Goal: Information Seeking & Learning: Check status

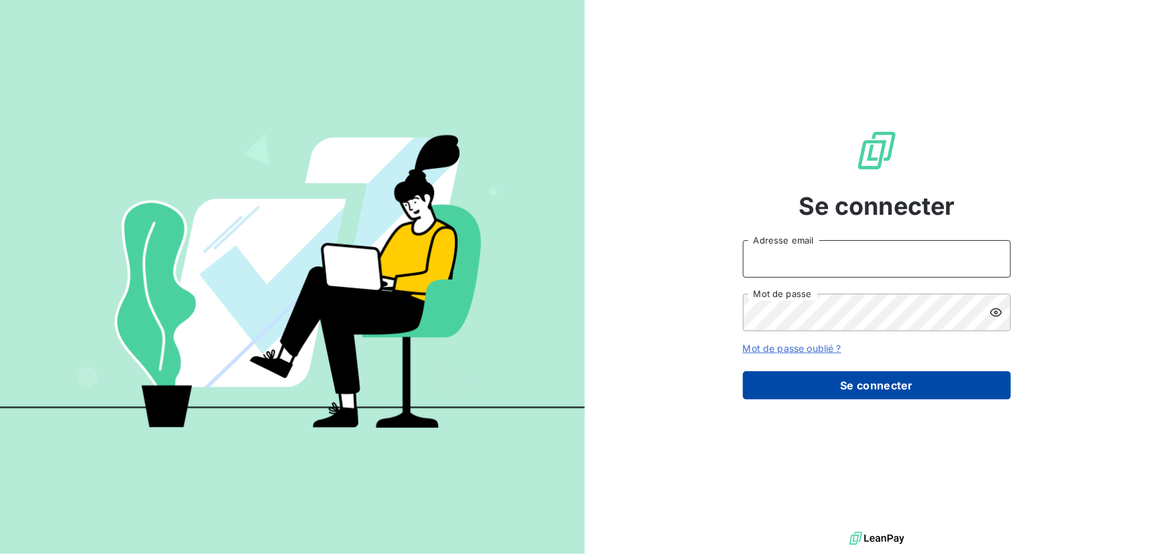
type input "[EMAIL_ADDRESS][DOMAIN_NAME]"
click at [820, 392] on button "Se connecter" at bounding box center [877, 386] width 268 height 28
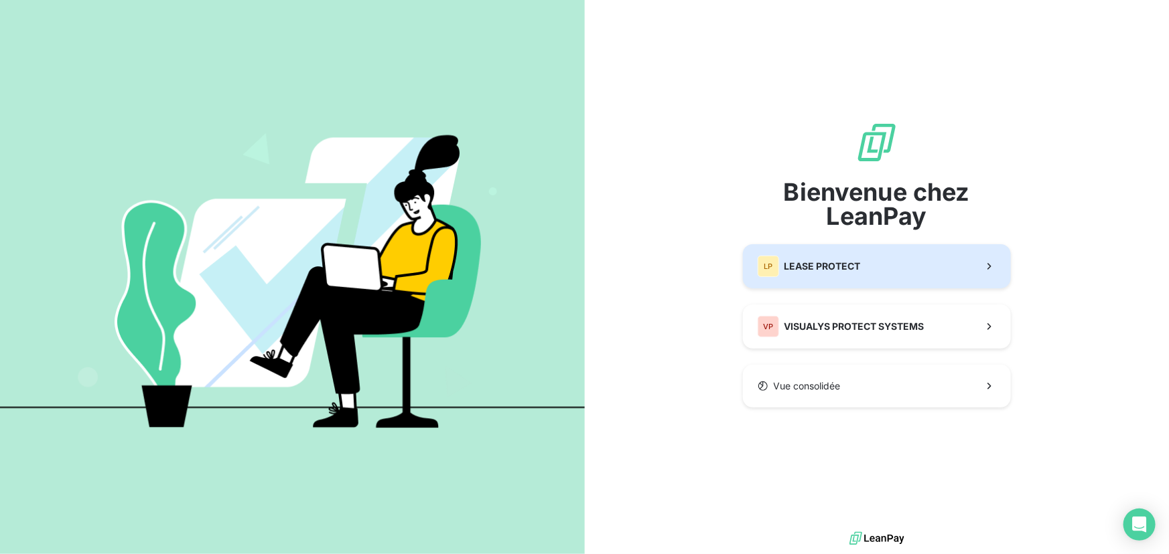
click at [800, 275] on div "LP LEASE PROTECT" at bounding box center [808, 266] width 103 height 21
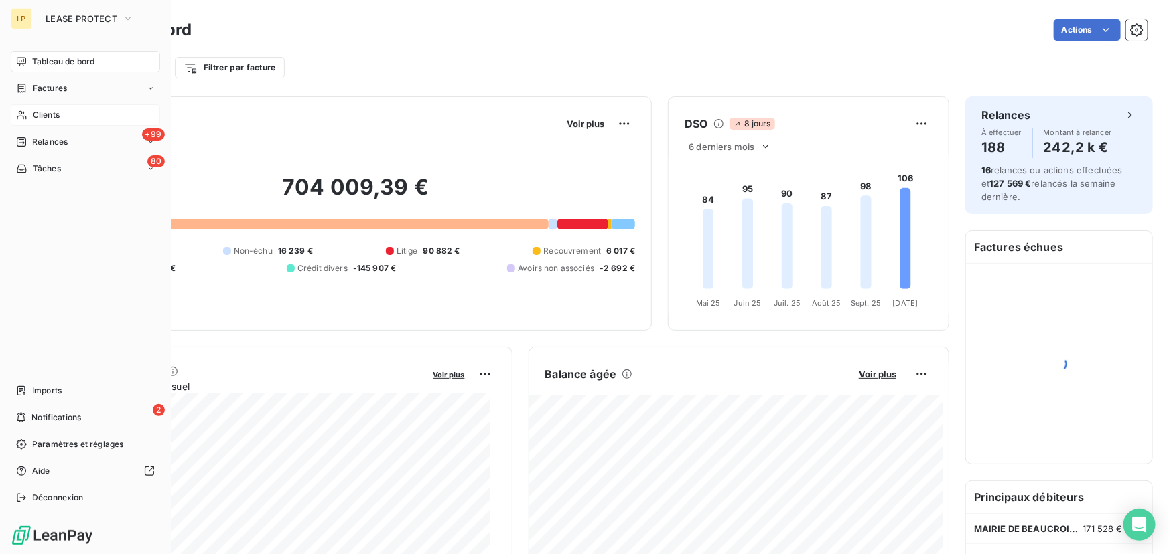
click at [85, 121] on div "Clients" at bounding box center [85, 114] width 149 height 21
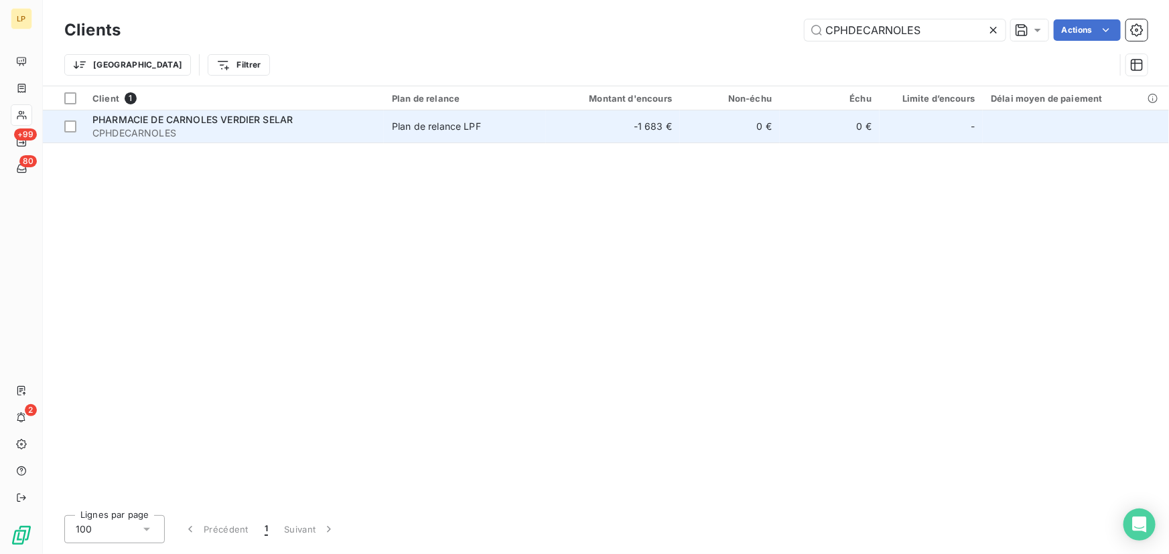
type input "CPHDECARNOLES"
click at [593, 134] on td "-1 683 €" at bounding box center [613, 126] width 134 height 32
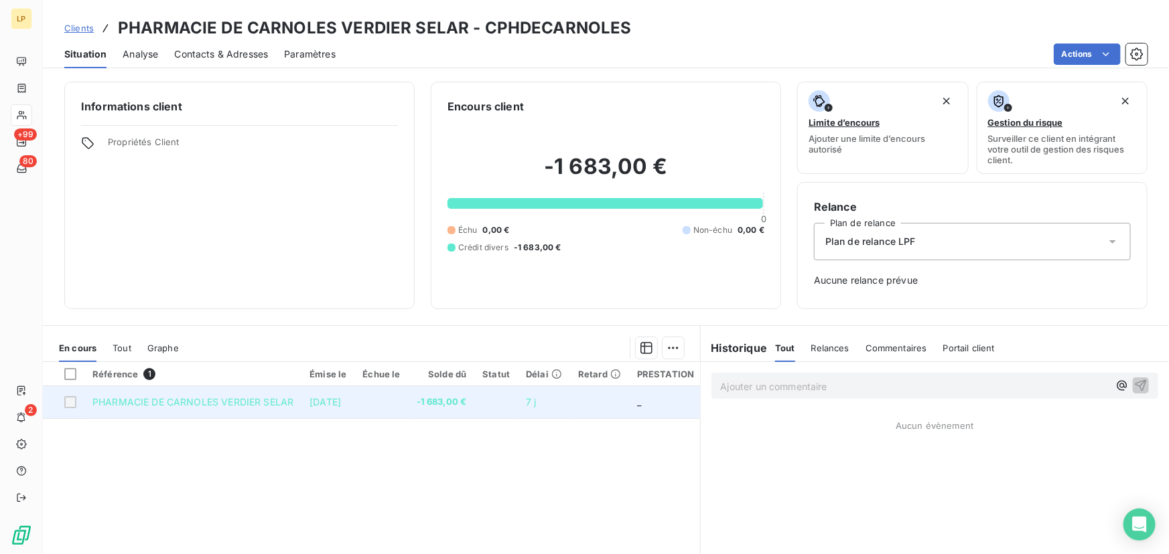
click at [448, 401] on span "-1 683,00 €" at bounding box center [442, 402] width 50 height 13
click at [447, 404] on span "-1 683,00 €" at bounding box center [442, 402] width 50 height 13
click at [240, 402] on span "PHARMACIE DE CARNOLES VERDIER SELAR" at bounding box center [192, 401] width 201 height 11
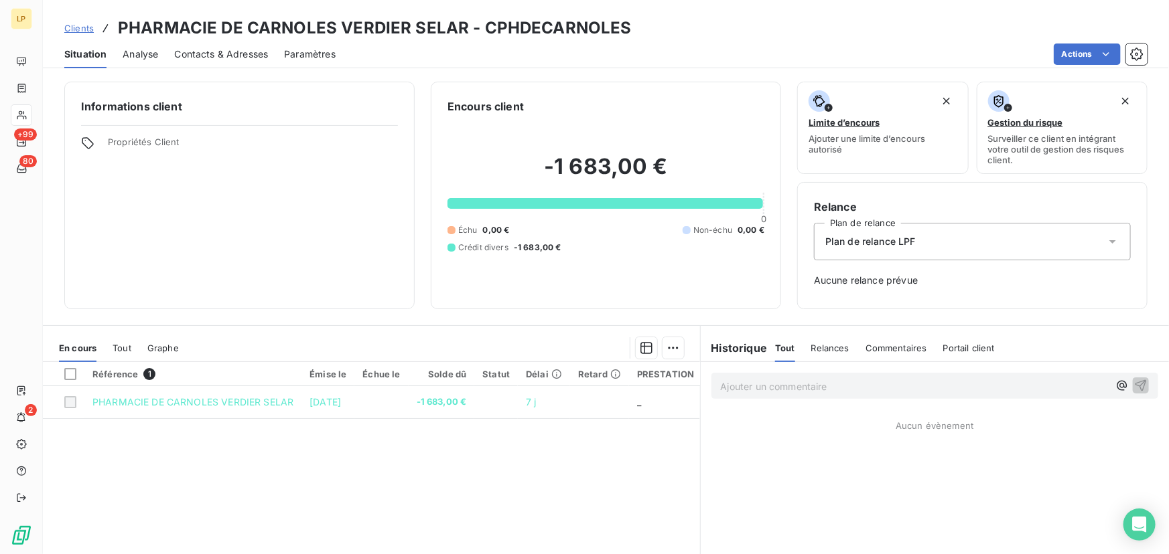
click at [575, 196] on div "-1 683,00 € 0 Échu 0,00 € Non-échu 0,00 € Crédit divers -1 683,00 €" at bounding box center [605, 204] width 317 height 178
click at [615, 159] on h2 "-1 683,00 €" at bounding box center [605, 173] width 317 height 40
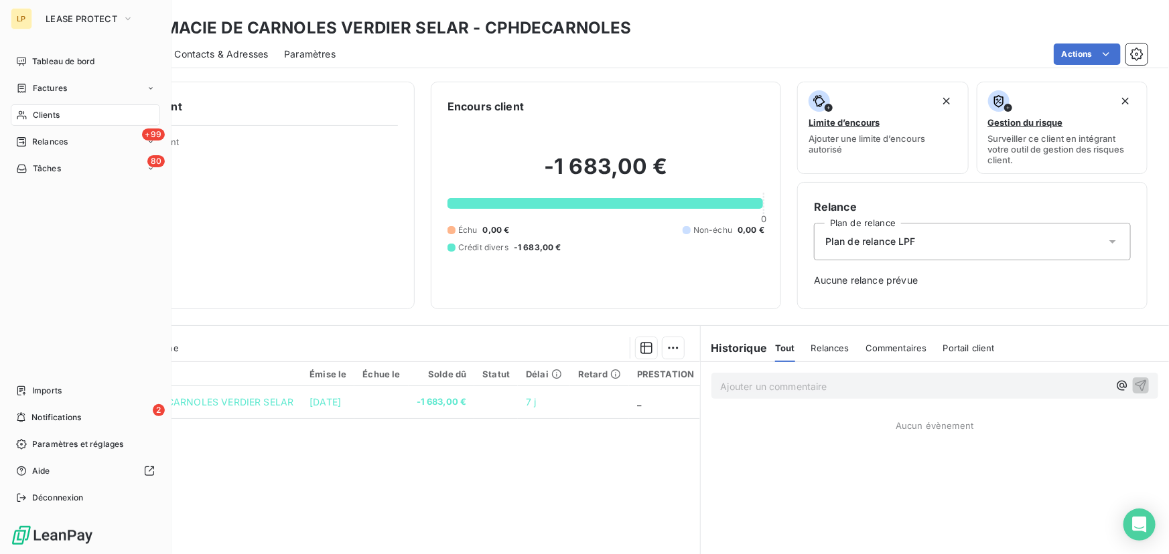
click at [41, 110] on span "Clients" at bounding box center [46, 115] width 27 height 12
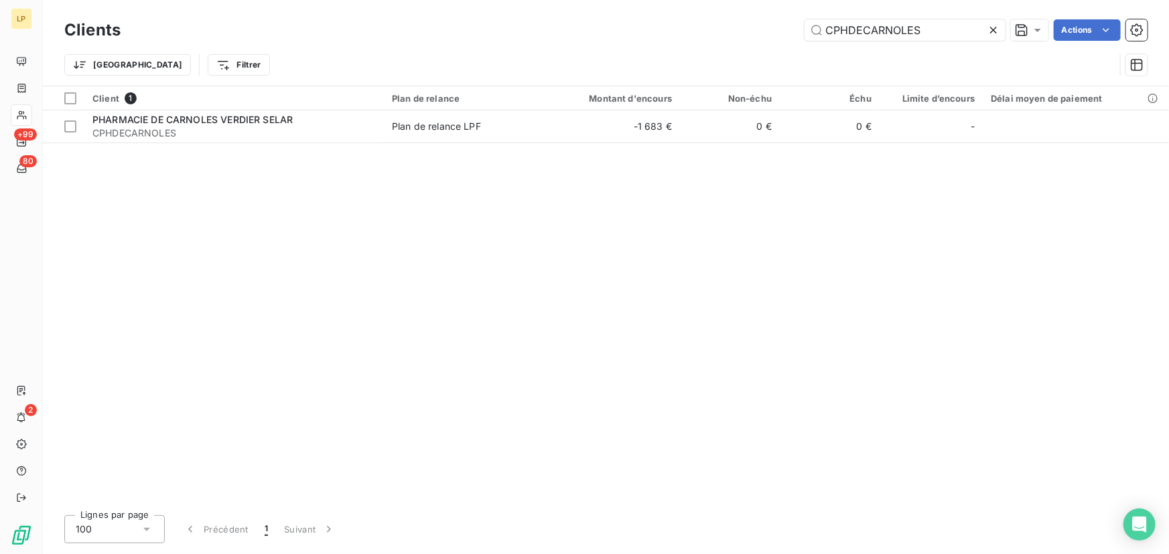
click at [991, 27] on icon at bounding box center [992, 29] width 13 height 13
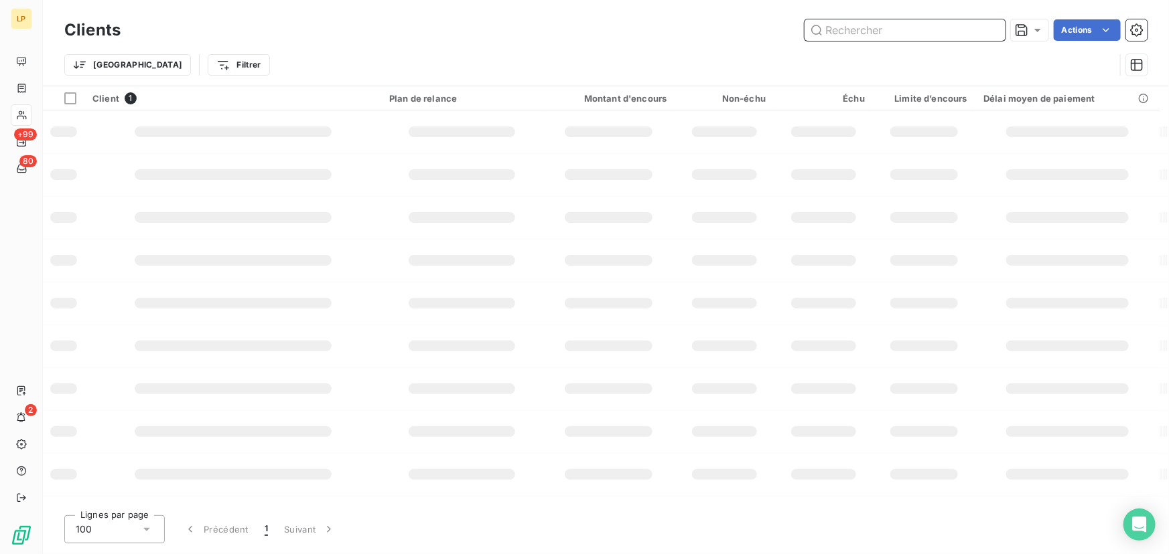
click at [938, 38] on input "text" at bounding box center [904, 29] width 201 height 21
paste input "[PERSON_NAME]-PHARMACIE MEYNIAL"
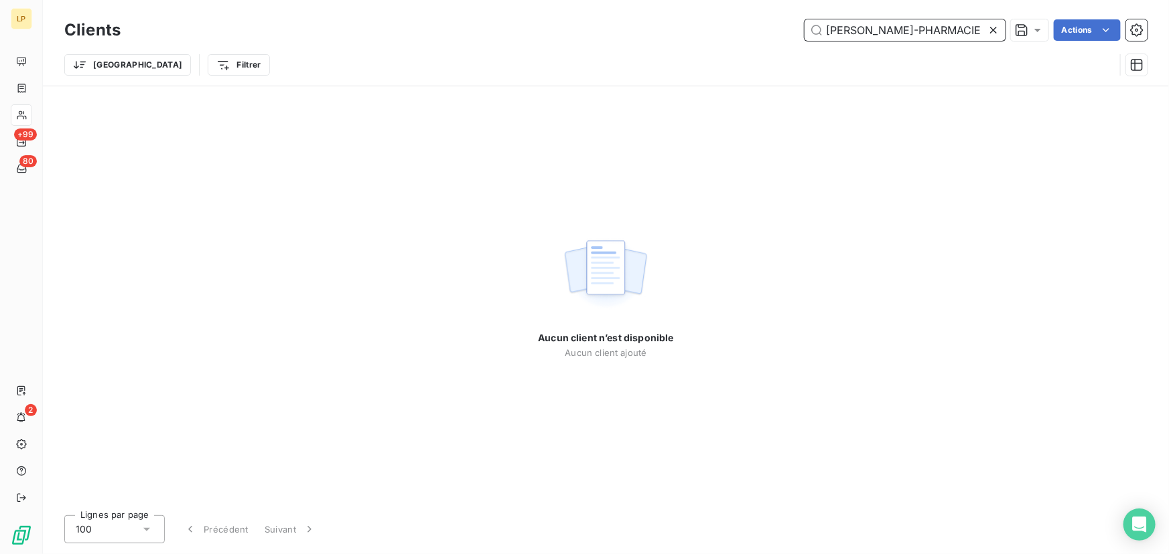
drag, startPoint x: 830, startPoint y: 29, endPoint x: 641, endPoint y: 56, distance: 191.4
click at [641, 56] on div "Clients [PERSON_NAME]-PHARMACIE MEYNIAL Actions Trier Filtrer" at bounding box center [605, 51] width 1083 height 70
click at [841, 30] on input "[PERSON_NAME]-PHARMACIE MEYNIAL" at bounding box center [904, 29] width 201 height 21
drag, startPoint x: 830, startPoint y: 29, endPoint x: 871, endPoint y: 38, distance: 41.8
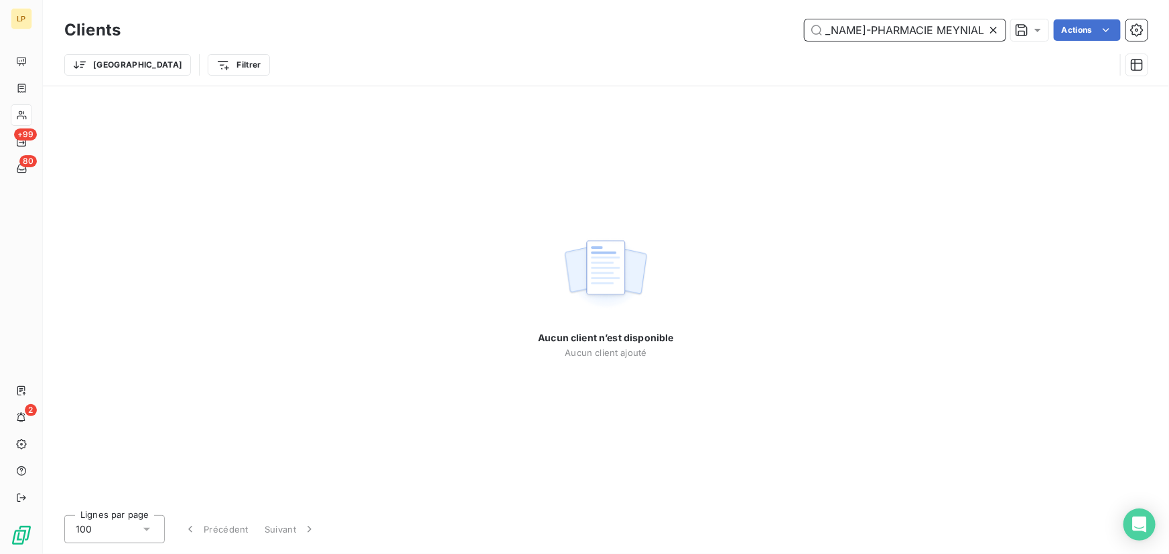
click at [871, 38] on input "[PERSON_NAME]-PHARMACIE MEYNIAL" at bounding box center [904, 29] width 201 height 21
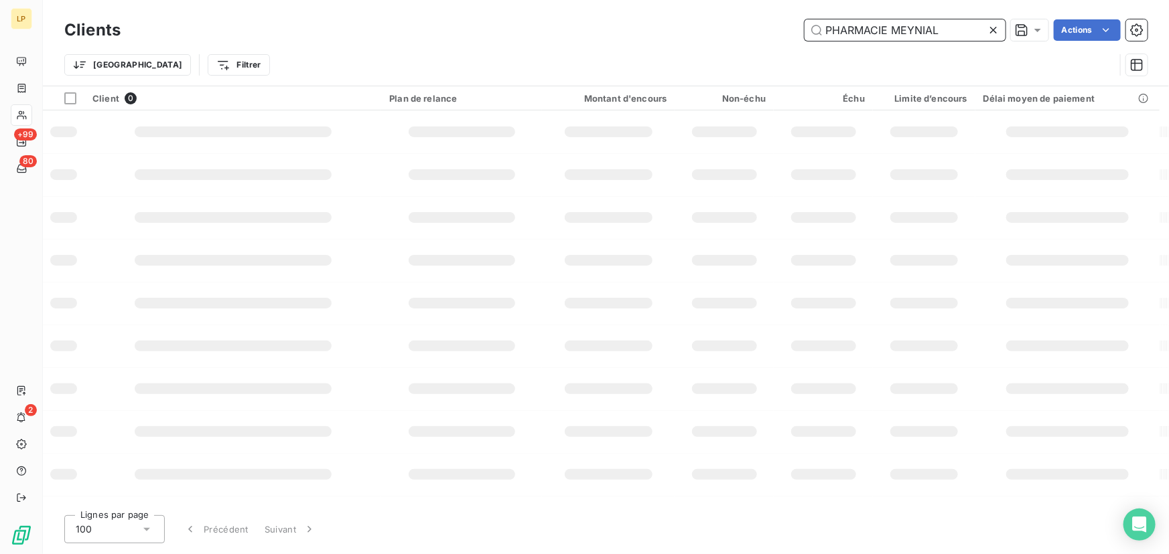
scroll to position [0, 0]
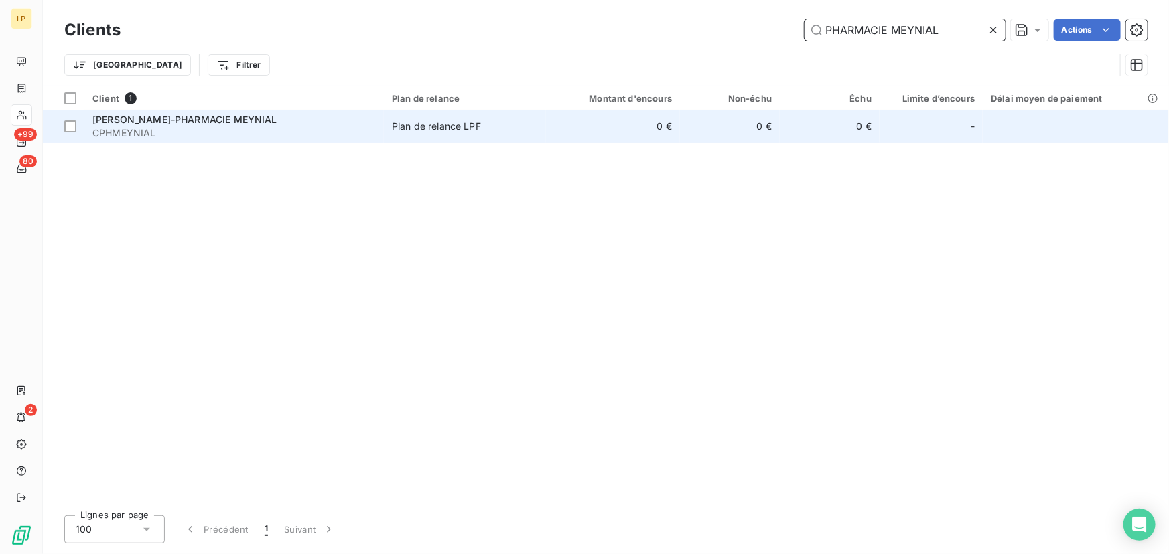
type input "PHARMACIE MEYNIAL"
click at [605, 121] on td "0 €" at bounding box center [613, 126] width 134 height 32
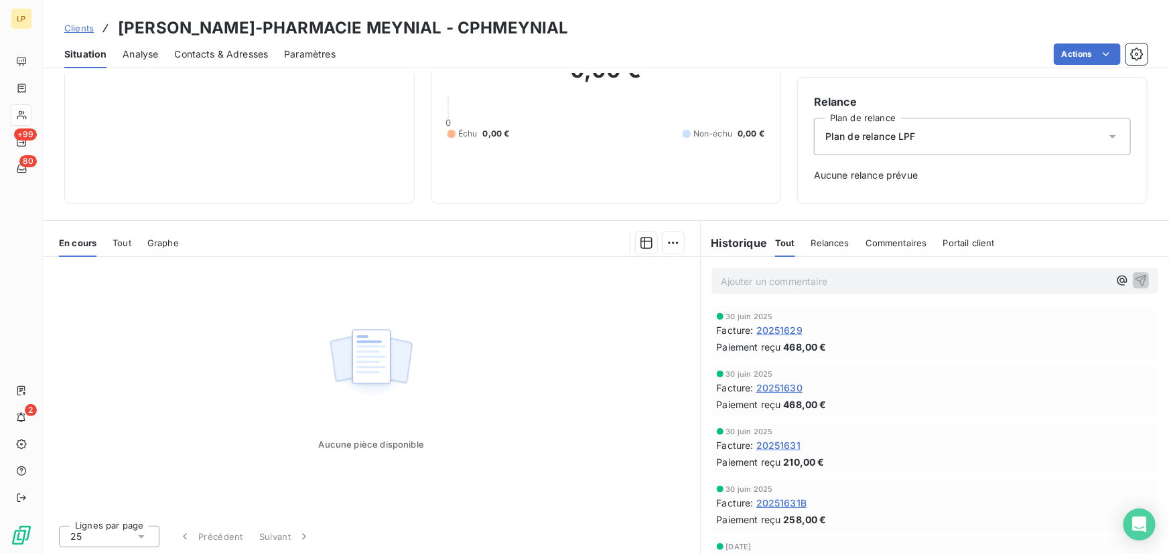
click at [783, 443] on span "20251631" at bounding box center [778, 446] width 44 height 14
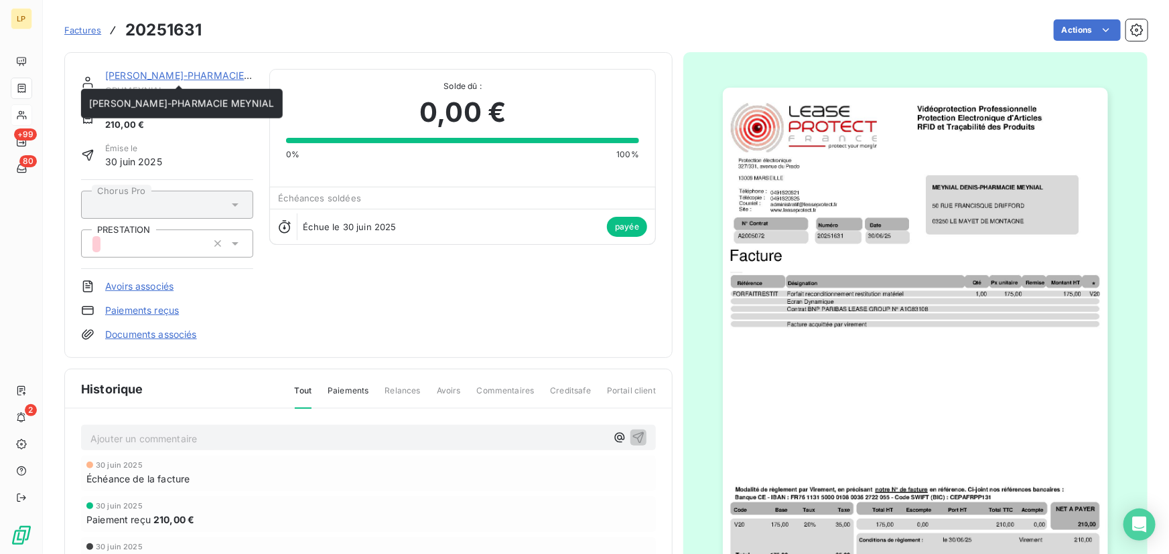
click at [169, 76] on link "[PERSON_NAME]-PHARMACIE MEYNIAL" at bounding box center [197, 75] width 185 height 11
